Goal: Task Accomplishment & Management: Manage account settings

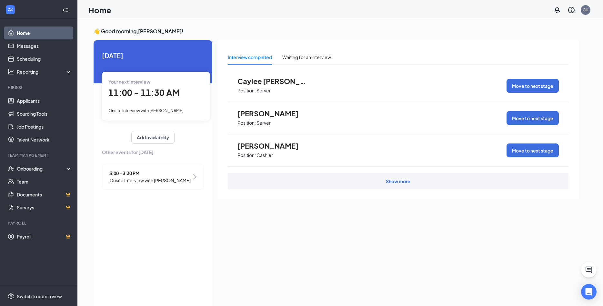
click at [144, 88] on span "11:00 - 11:30 AM" at bounding box center [143, 92] width 71 height 11
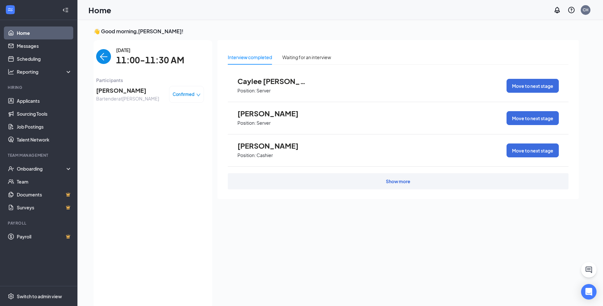
click at [129, 92] on span "[PERSON_NAME]" at bounding box center [127, 90] width 63 height 9
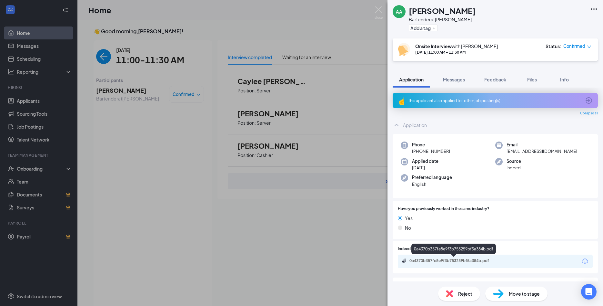
click at [432, 261] on div "0a4370b357fe8e9f3b753259bf5a384b.pdf" at bounding box center [455, 260] width 90 height 5
click at [380, 8] on img at bounding box center [379, 12] width 8 height 13
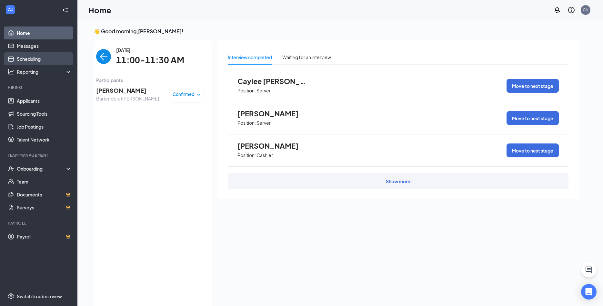
click at [27, 58] on link "Scheduling" at bounding box center [44, 58] width 55 height 13
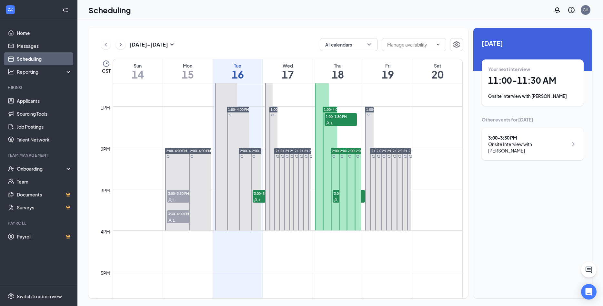
scroll to position [527, 0]
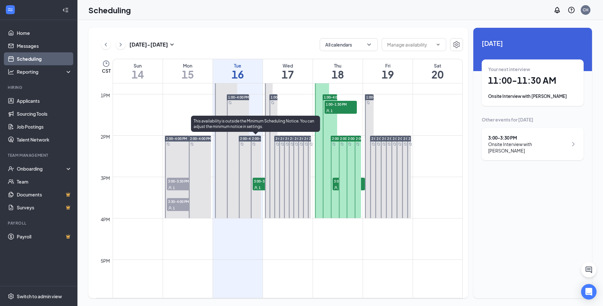
click at [260, 183] on span "3:00-3:30 PM" at bounding box center [269, 181] width 32 height 6
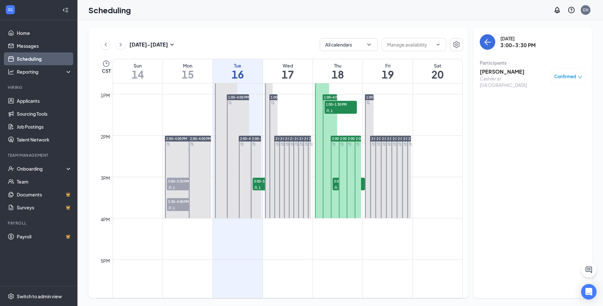
click at [490, 72] on h3 "[PERSON_NAME]" at bounding box center [514, 71] width 68 height 7
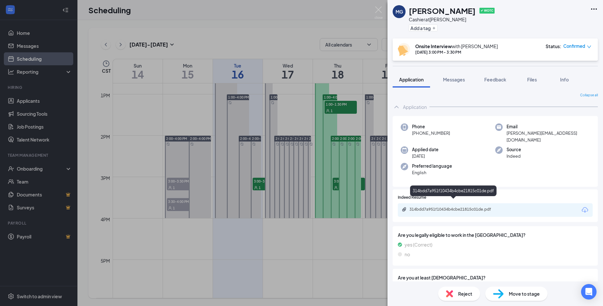
click at [434, 207] on div "314bdd7a951f10434b4cbe21815c01de.pdf" at bounding box center [455, 209] width 90 height 5
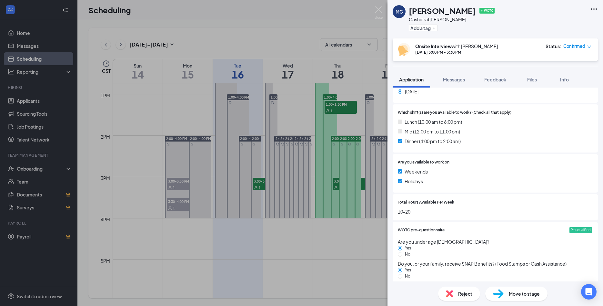
scroll to position [384, 0]
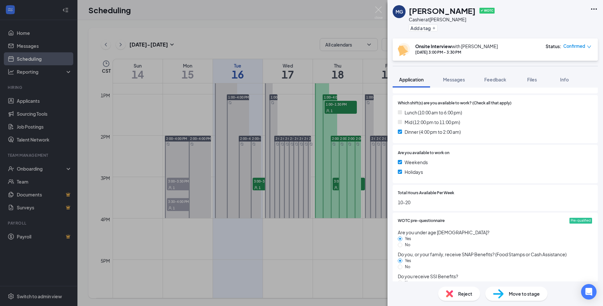
click at [457, 295] on div "Reject" at bounding box center [459, 293] width 42 height 14
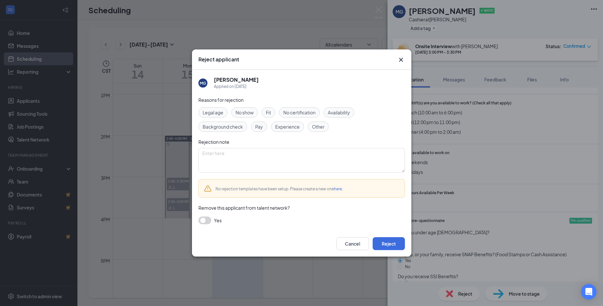
click at [348, 112] on span "Availability" at bounding box center [339, 112] width 22 height 7
click at [290, 126] on span "Experience" at bounding box center [287, 126] width 25 height 7
click at [387, 243] on button "Reject" at bounding box center [389, 243] width 32 height 13
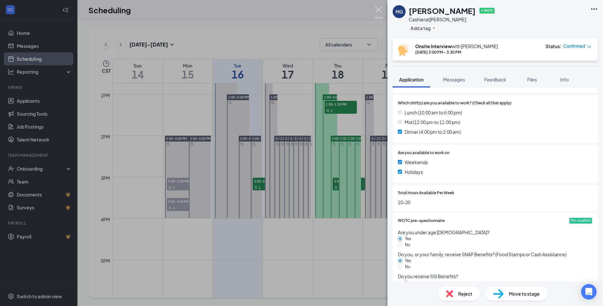
click at [379, 11] on img at bounding box center [379, 12] width 8 height 13
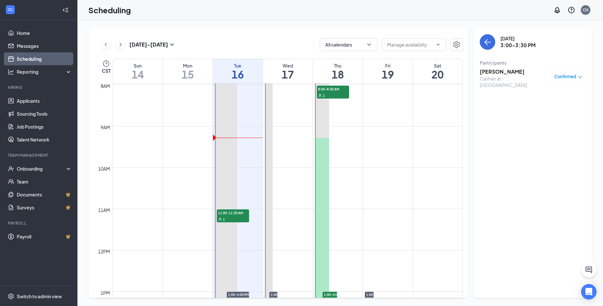
scroll to position [317, 0]
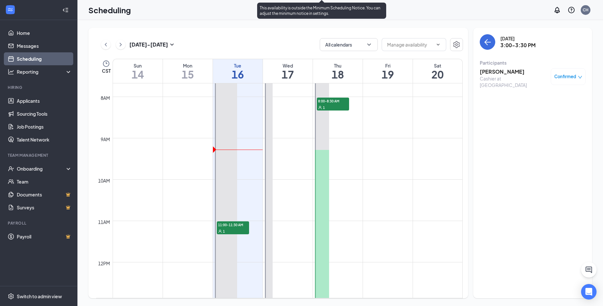
click at [331, 106] on div "1" at bounding box center [333, 107] width 32 height 6
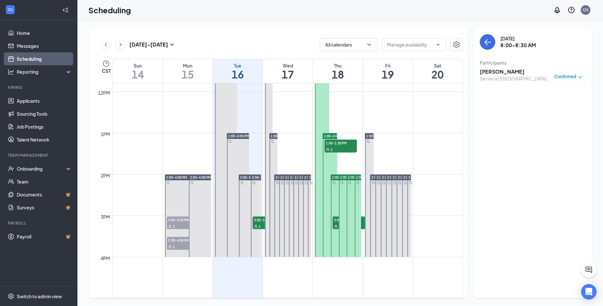
scroll to position [492, 0]
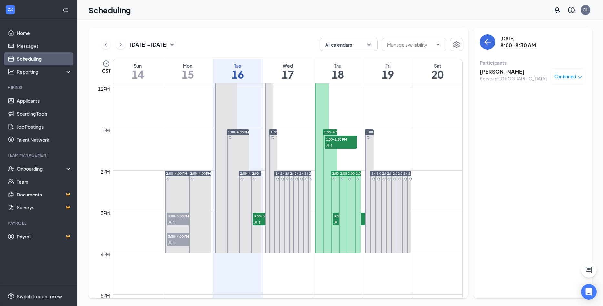
click at [334, 130] on span "1:00-4:00 PM" at bounding box center [334, 132] width 21 height 5
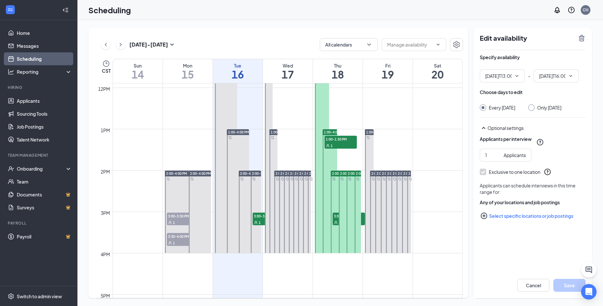
type input "01:00 PM"
type input "04:00 PM"
click at [335, 143] on div "1" at bounding box center [341, 145] width 32 height 6
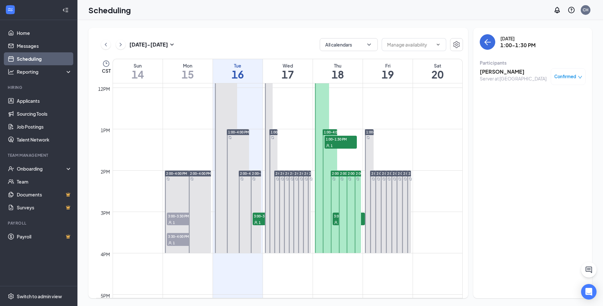
click at [336, 217] on span "3:00-3:30 PM" at bounding box center [349, 215] width 32 height 6
click at [364, 217] on span "3:00-3:30 PM" at bounding box center [349, 215] width 32 height 6
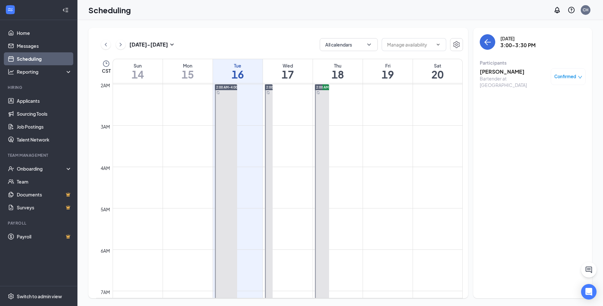
scroll to position [38, 0]
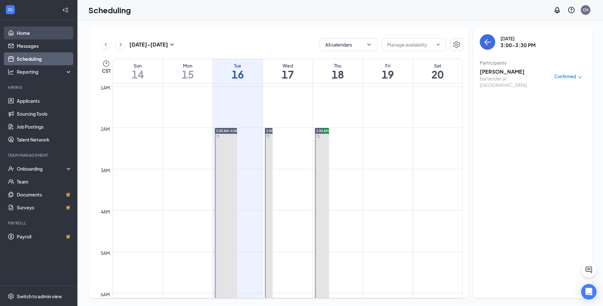
click at [27, 32] on link "Home" at bounding box center [44, 32] width 55 height 13
